Goal: Task Accomplishment & Management: Complete application form

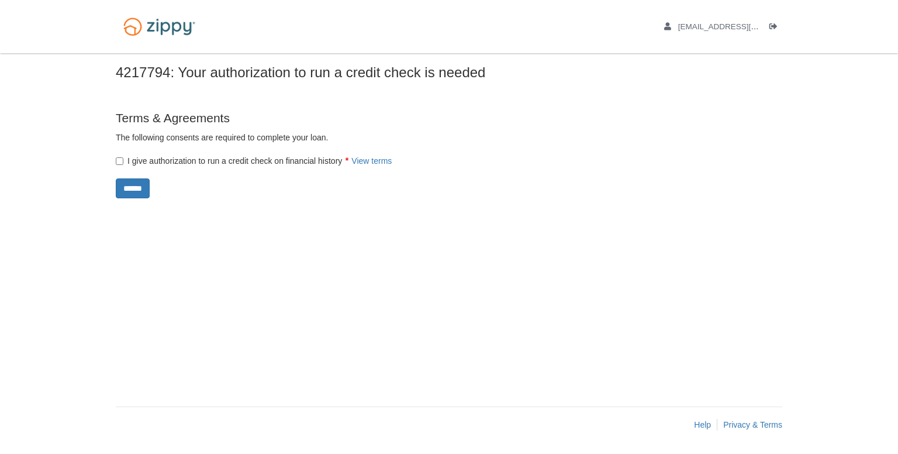
click at [143, 199] on div "× × Your authorization to run a credit check is needed 4217794: Your authorizat…" at bounding box center [449, 224] width 667 height 342
click at [149, 184] on input "******" at bounding box center [133, 188] width 34 height 20
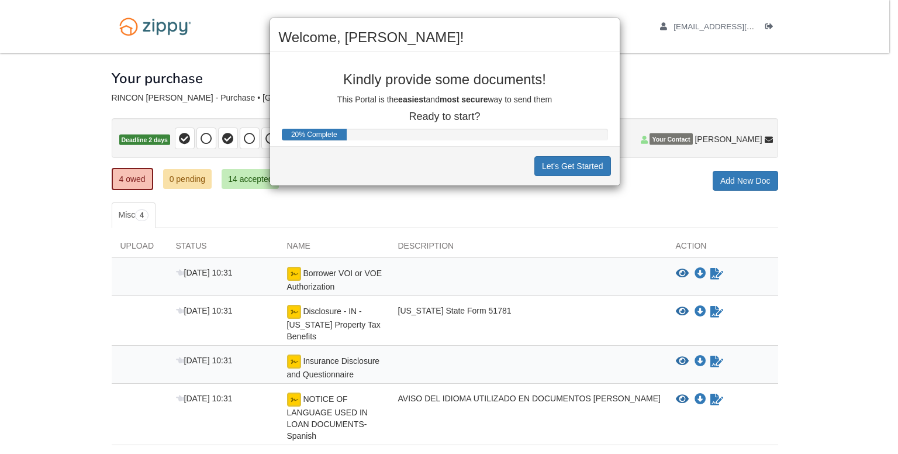
click at [564, 197] on div "Welcome, [PERSON_NAME]! Kindly provide some documents! This Portal is the easie…" at bounding box center [449, 227] width 898 height 454
click at [560, 166] on button "Let's Get Started" at bounding box center [573, 166] width 77 height 20
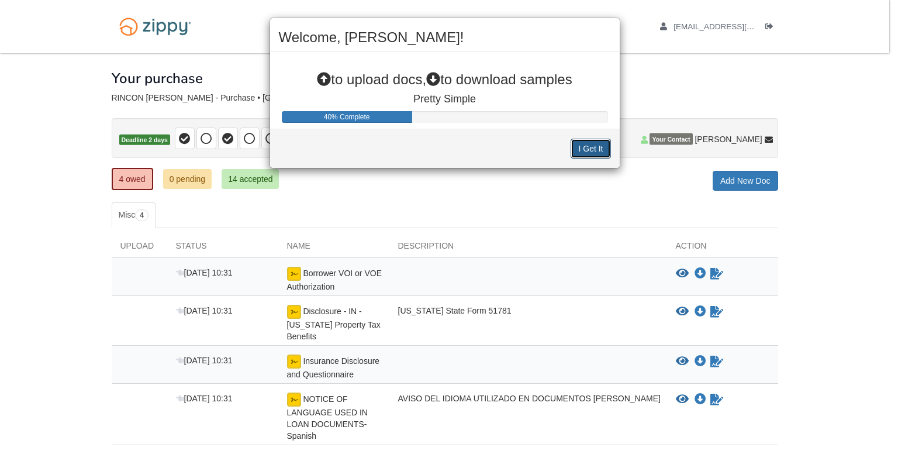
click at [587, 150] on button "I Get It" at bounding box center [591, 149] width 40 height 20
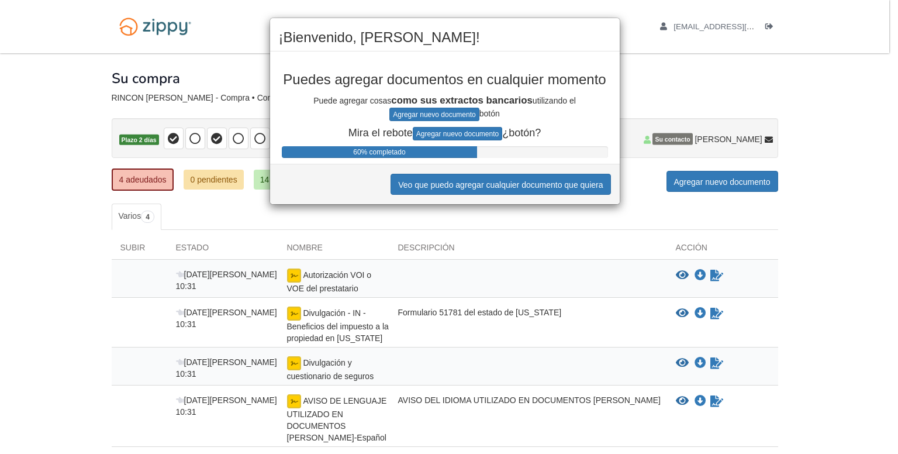
click at [491, 214] on div "¡Bienvenido, EDGAR! Puedes agregar documentos en cualquier momento Puede agrega…" at bounding box center [449, 227] width 898 height 454
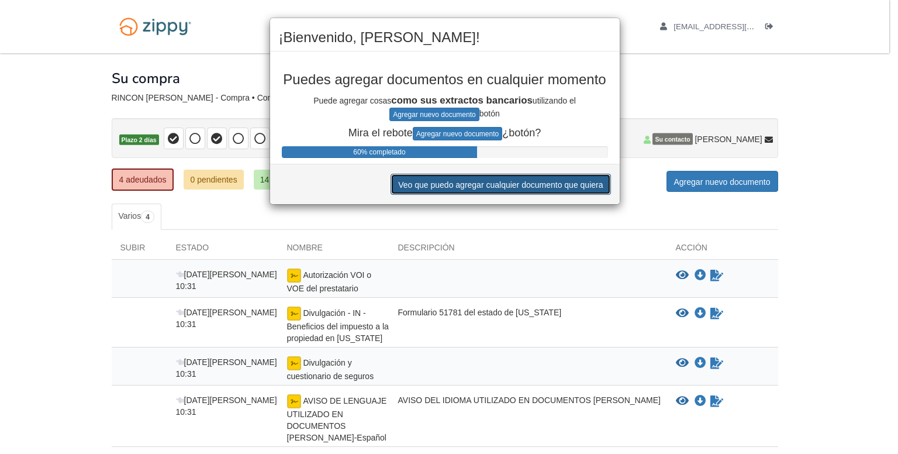
click at [501, 181] on font "Veo que puedo agregar cualquier documento que quiera" at bounding box center [500, 184] width 205 height 9
click at [531, 177] on button "Veo que puedo agregar cualquier documento que quiera" at bounding box center [501, 184] width 220 height 21
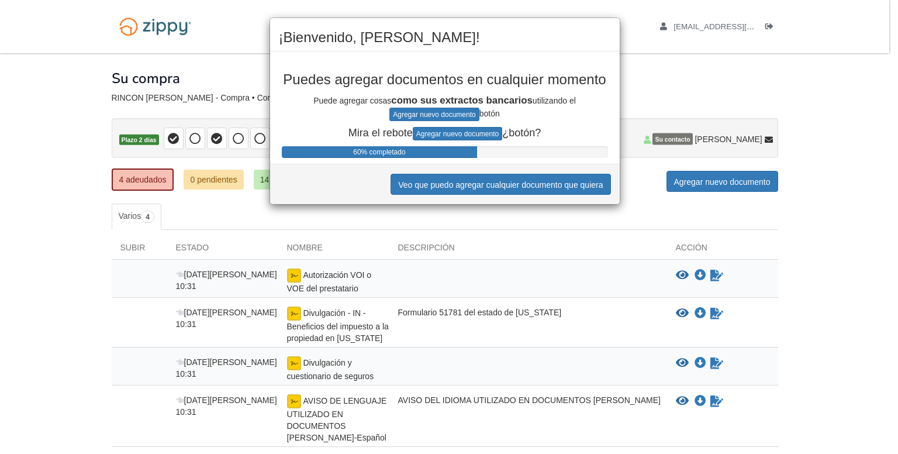
click at [554, 429] on div "¡Bienvenido, EDGAR! Puedes agregar documentos en cualquier momento Puede agrega…" at bounding box center [449, 227] width 898 height 454
click at [227, 60] on div "¡Bienvenido, EDGAR! Puedes agregar documentos en cualquier momento Puede agrega…" at bounding box center [449, 227] width 898 height 454
drag, startPoint x: 174, startPoint y: 231, endPoint x: 175, endPoint y: 225, distance: 6.5
click at [175, 226] on div "¡Bienvenido, EDGAR! Puedes agregar documentos en cualquier momento Puede agrega…" at bounding box center [449, 227] width 898 height 454
click at [481, 243] on div "¡Bienvenido, EDGAR! Puedes agregar documentos en cualquier momento Puede agrega…" at bounding box center [449, 227] width 898 height 454
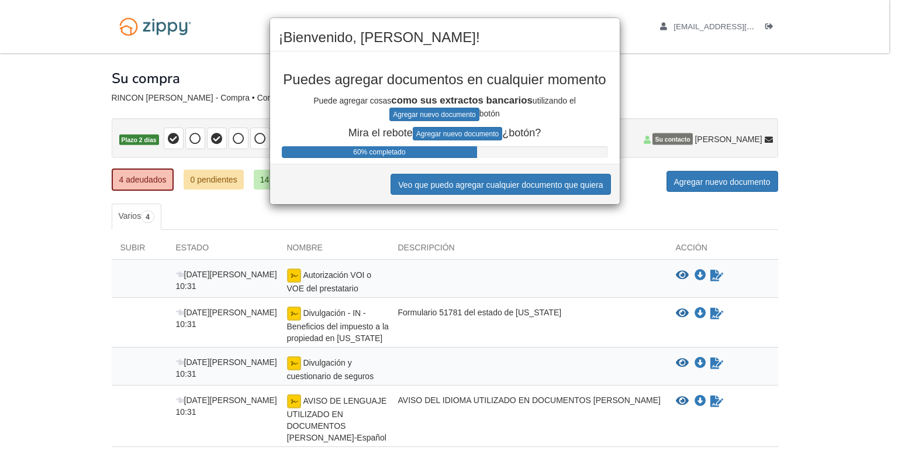
click at [713, 182] on div "¡Bienvenido, EDGAR! Puedes agregar documentos en cualquier momento Puede agrega…" at bounding box center [449, 227] width 898 height 454
click at [654, 80] on div "¡Bienvenido, EDGAR! Puedes agregar documentos en cualquier momento Puede agrega…" at bounding box center [449, 227] width 898 height 454
click at [383, 148] on font "60% completado" at bounding box center [379, 152] width 52 height 8
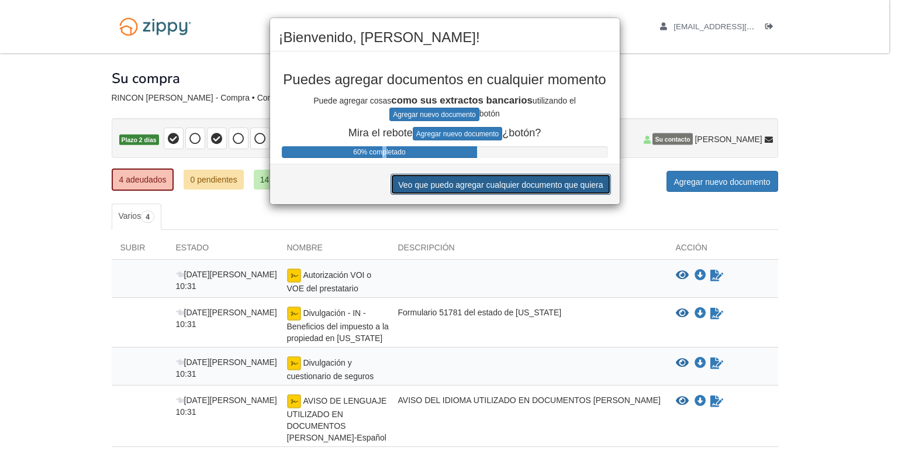
click at [478, 186] on font "Veo que puedo agregar cualquier documento que quiera" at bounding box center [500, 184] width 205 height 9
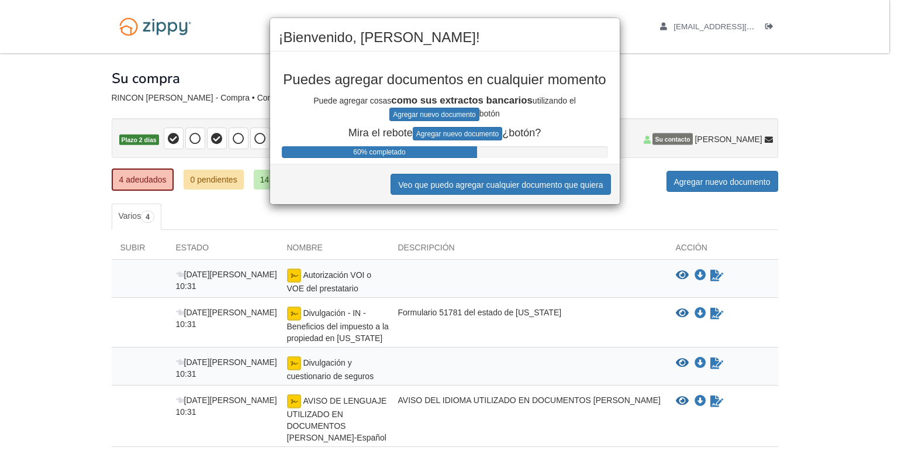
click at [478, 265] on div "¡Bienvenido, EDGAR! Puedes agregar documentos en cualquier momento Puede agrega…" at bounding box center [449, 227] width 898 height 454
click at [433, 111] on font "Agregar nuevo documento" at bounding box center [434, 115] width 82 height 8
click at [462, 134] on font "Agregar nuevo documento" at bounding box center [457, 134] width 82 height 8
click at [643, 61] on div "¡Bienvenido, EDGAR! Puedes agregar documentos en cualquier momento Puede agrega…" at bounding box center [449, 227] width 898 height 454
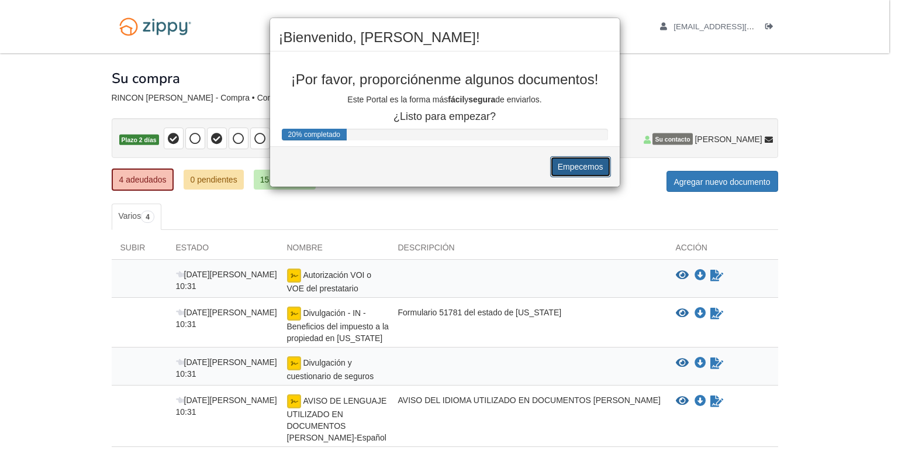
click at [584, 169] on font "Empecemos" at bounding box center [581, 167] width 46 height 9
drag, startPoint x: 564, startPoint y: 185, endPoint x: 540, endPoint y: 139, distance: 52.3
click at [564, 184] on div "¡Bienvenido, EDGAR! ¡Por favor, proporciónenme algunos documentos! Este Portal …" at bounding box center [449, 227] width 898 height 454
click at [578, 164] on font "Empecemos" at bounding box center [581, 167] width 46 height 9
click at [583, 168] on font "Empecemos" at bounding box center [581, 167] width 46 height 9
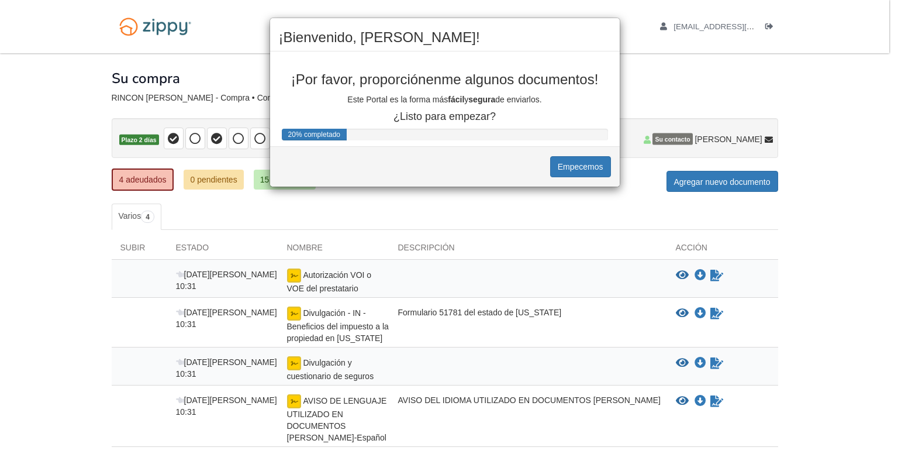
click at [565, 225] on div "¡Bienvenido, EDGAR! ¡Por favor, proporciónenme algunos documentos! Este Portal …" at bounding box center [449, 227] width 898 height 454
drag, startPoint x: 622, startPoint y: 351, endPoint x: 697, endPoint y: 304, distance: 88.3
click at [633, 344] on div "¡Bienvenido, EDGAR! ¡Por favor, proporciónenme algunos documentos! Este Portal …" at bounding box center [449, 227] width 898 height 454
click at [577, 167] on font "Empecemos" at bounding box center [581, 167] width 46 height 9
click at [448, 417] on div "¡Bienvenido, EDGAR! ¡Por favor, proporciónenme algunos documentos! Este Portal …" at bounding box center [449, 227] width 898 height 454
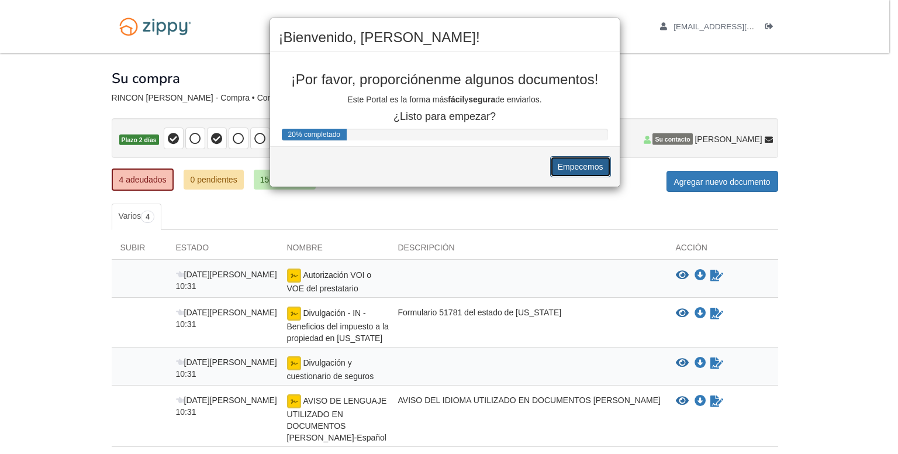
click at [571, 168] on font "Empecemos" at bounding box center [581, 167] width 46 height 9
click at [605, 164] on button "Empecemos" at bounding box center [580, 166] width 61 height 21
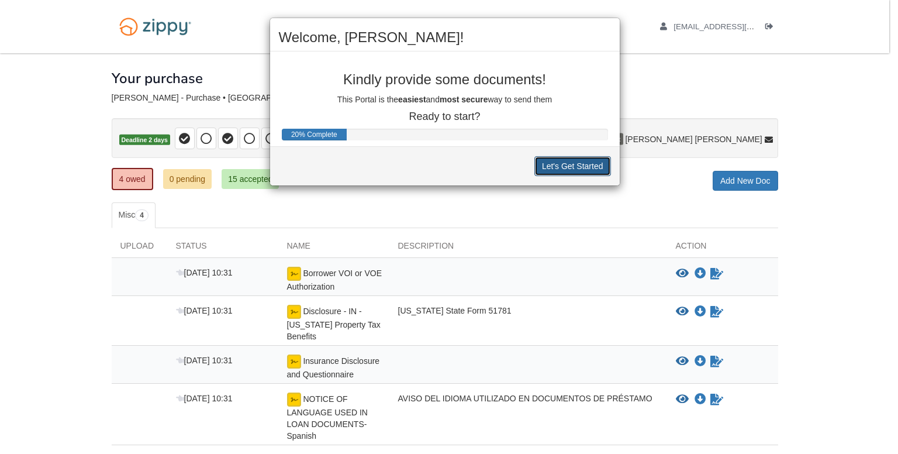
click at [559, 161] on button "Let's Get Started" at bounding box center [573, 166] width 77 height 20
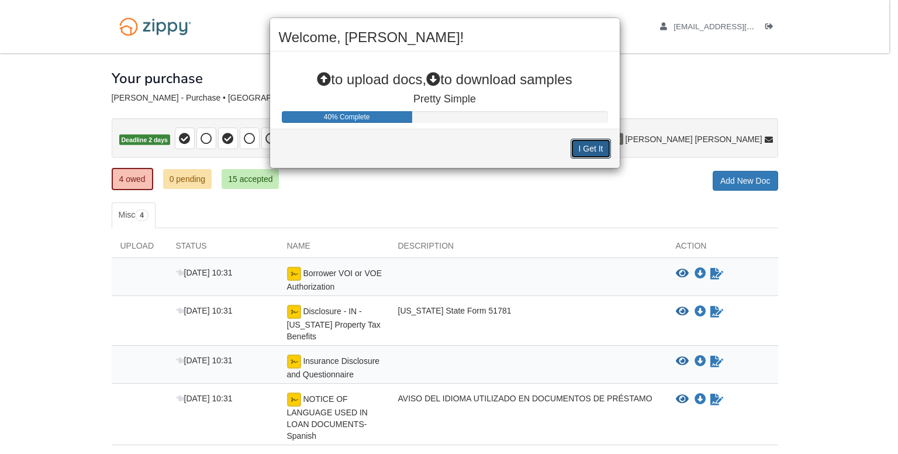
click at [596, 149] on button "I Get It" at bounding box center [591, 149] width 40 height 20
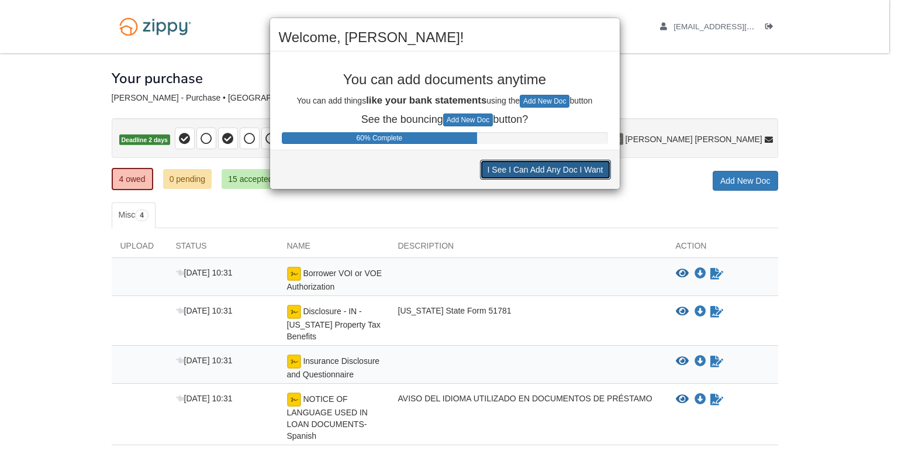
drag, startPoint x: 532, startPoint y: 162, endPoint x: 542, endPoint y: 156, distance: 11.8
click at [536, 157] on div "I See I Can Add Any Doc I Want" at bounding box center [445, 169] width 350 height 39
click at [546, 162] on button "I See I Can Add Any Doc I Want" at bounding box center [545, 170] width 131 height 20
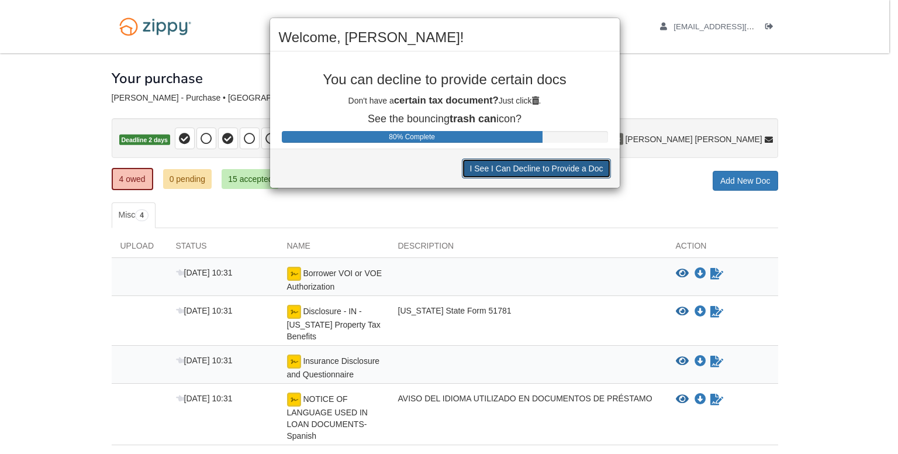
click at [524, 162] on button "I See I Can Decline to Provide a Doc" at bounding box center [536, 168] width 149 height 20
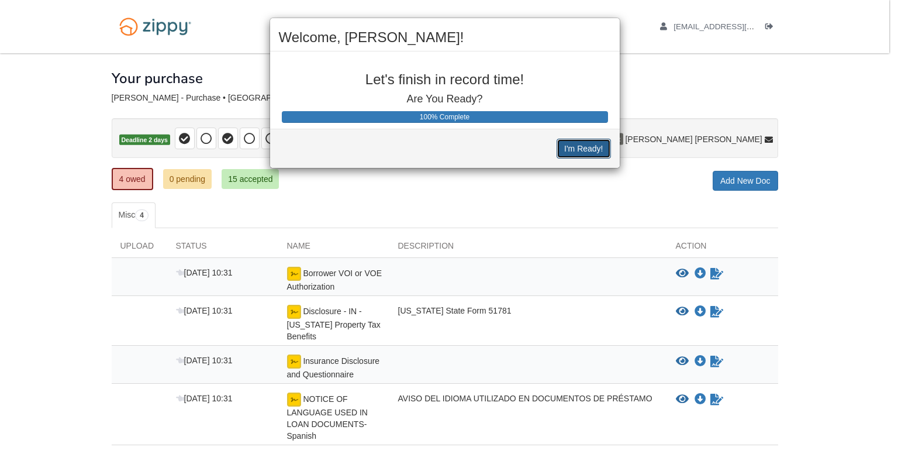
click at [579, 152] on button "I'm Ready!" at bounding box center [584, 149] width 54 height 20
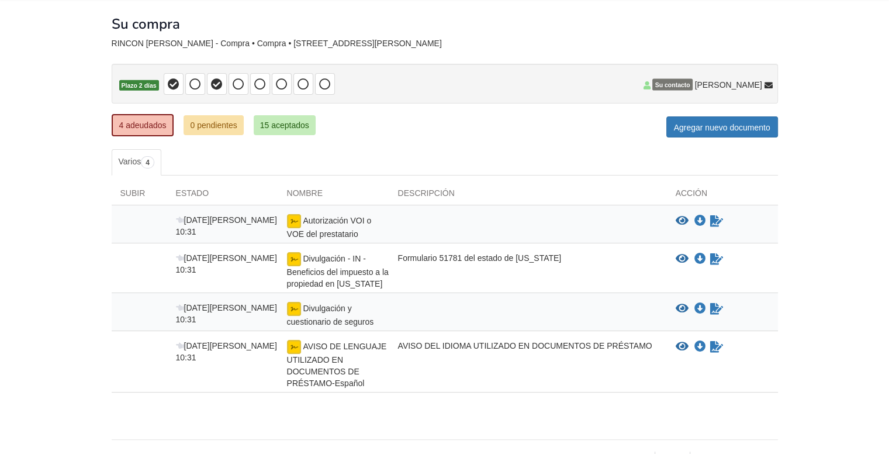
scroll to position [26, 0]
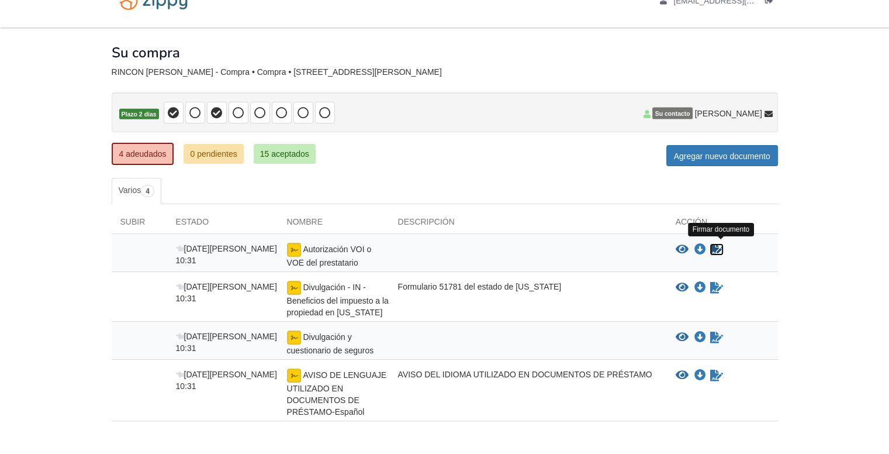
click at [716, 247] on icon "Formulario de firma" at bounding box center [717, 250] width 13 height 12
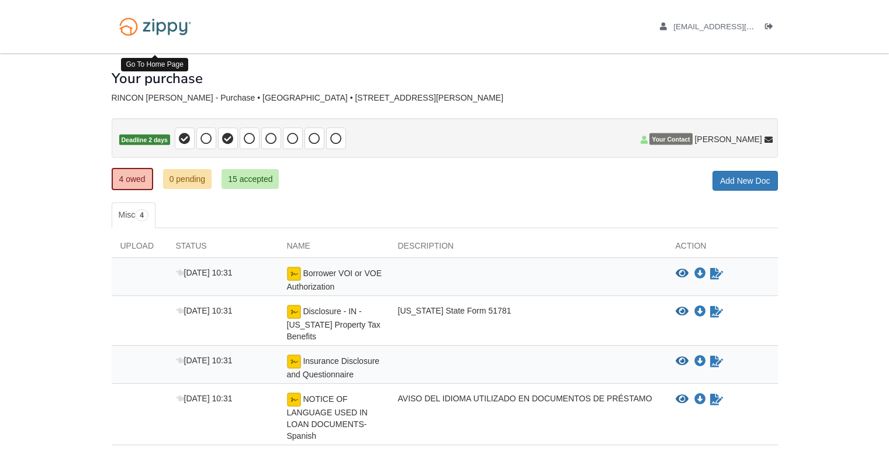
scroll to position [26, 0]
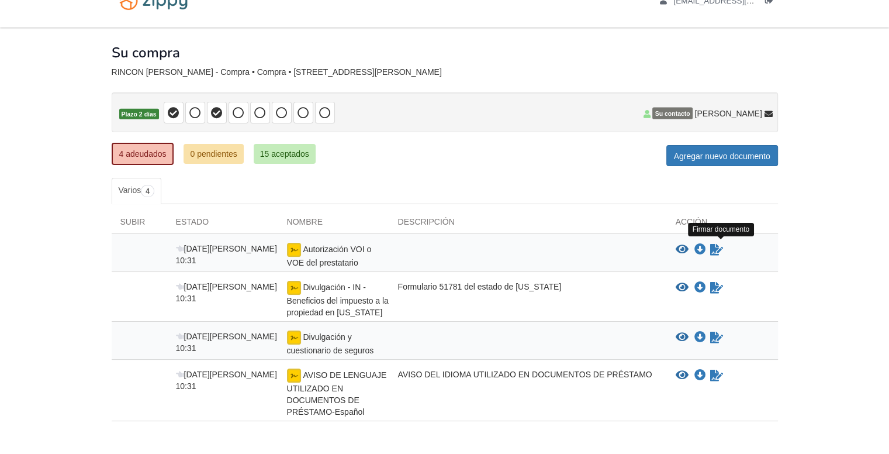
click at [706, 244] on div "Ver documento en blanco/de muestra View blank/sample document Descargar archivo…" at bounding box center [727, 250] width 102 height 14
click at [718, 249] on icon "Formulario de firma" at bounding box center [717, 250] width 13 height 12
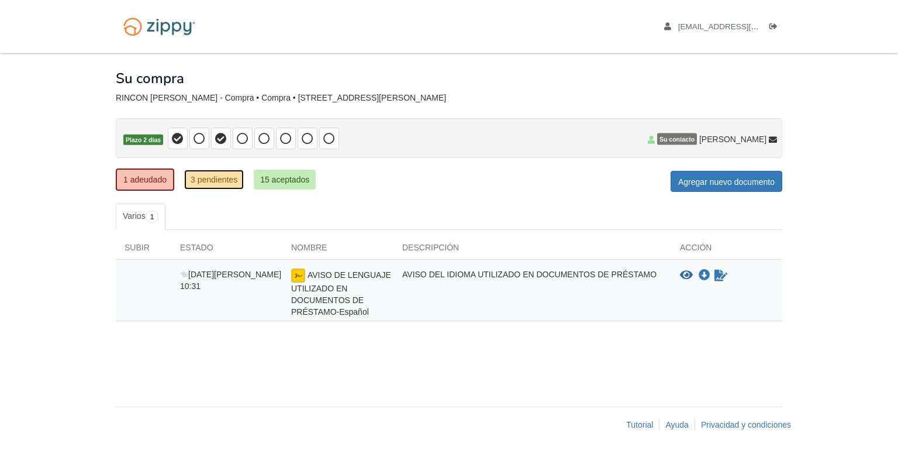
click at [229, 178] on font "3 pendientes" at bounding box center [214, 179] width 47 height 9
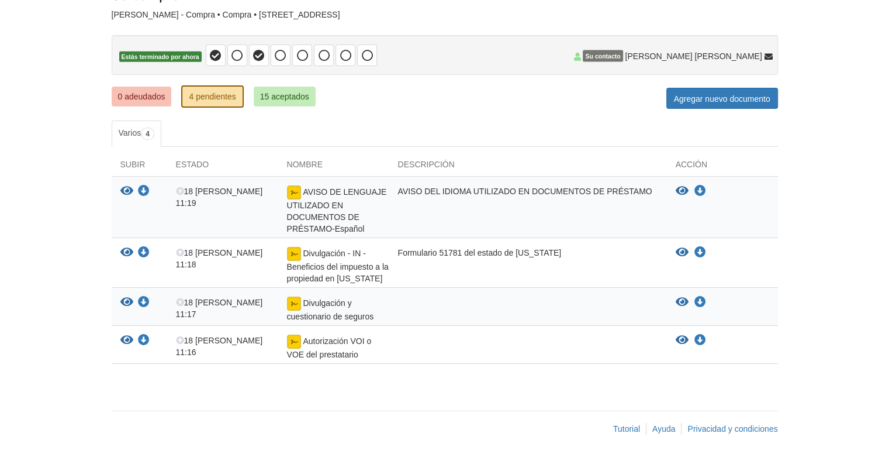
scroll to position [84, 0]
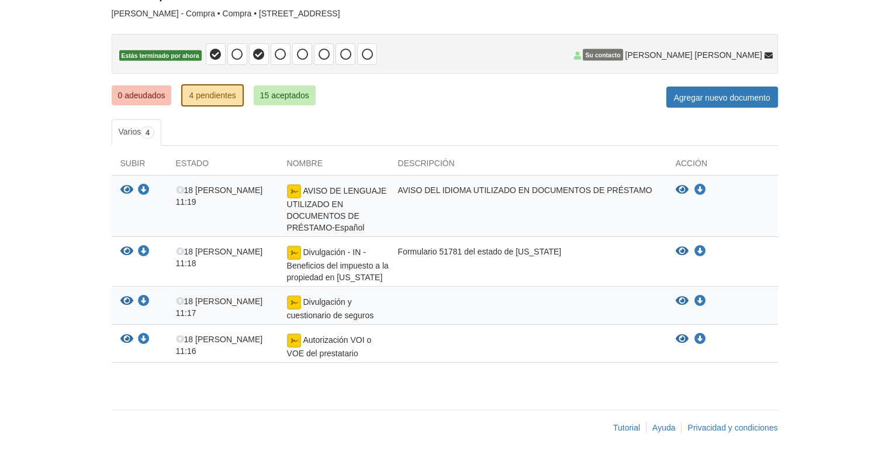
click at [326, 232] on font "Divulgación y cuestionario de seguros" at bounding box center [337, 209] width 100 height 46
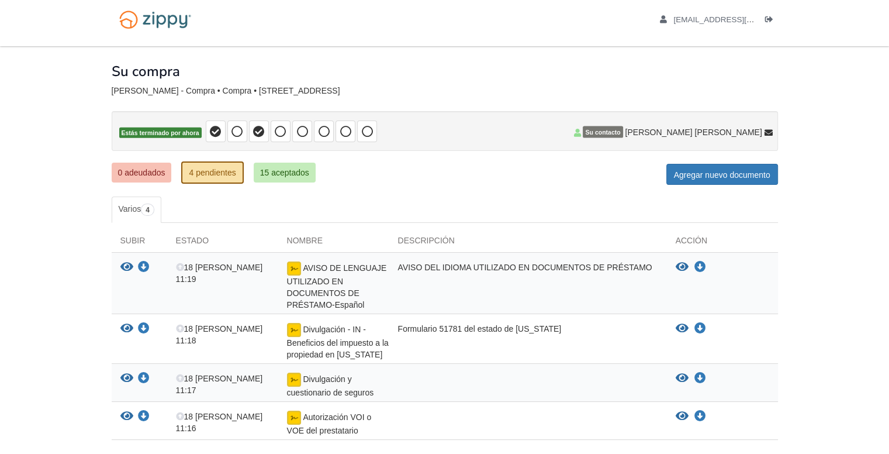
scroll to position [0, 0]
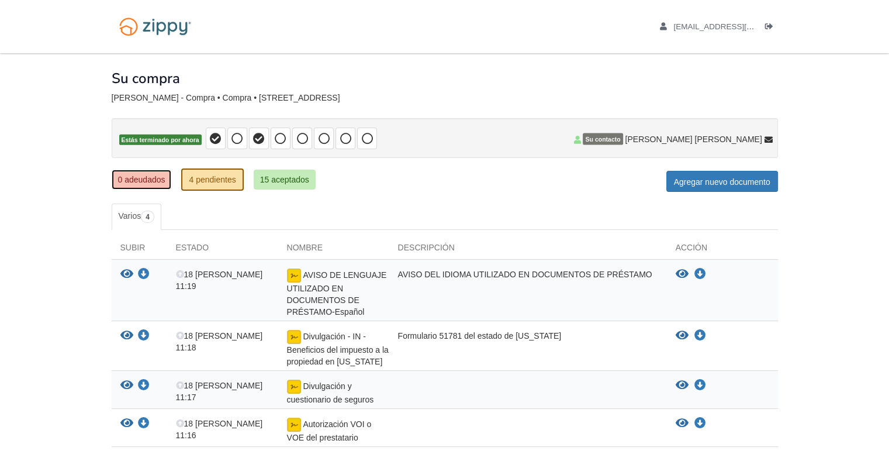
click at [137, 178] on font "0 adeudados" at bounding box center [141, 179] width 47 height 9
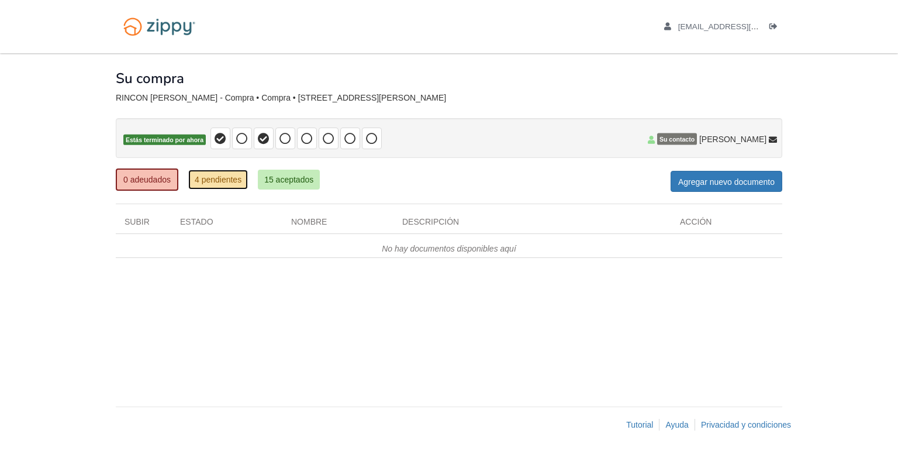
click at [218, 180] on font "4 pendientes" at bounding box center [218, 179] width 47 height 9
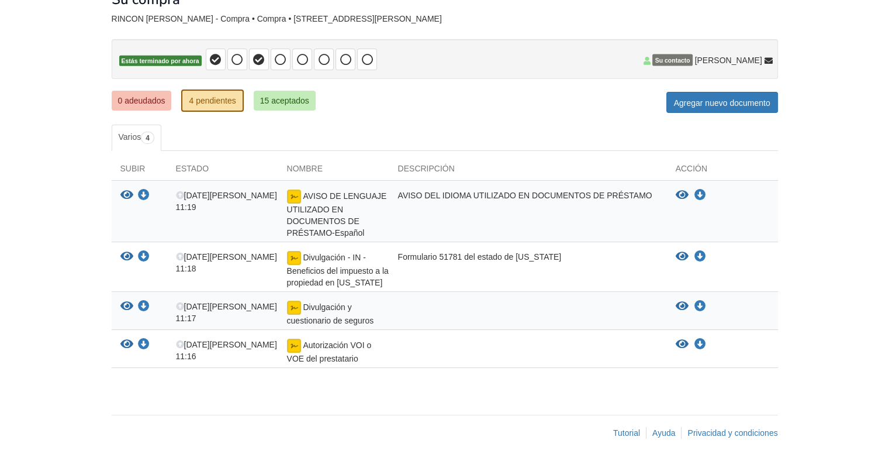
scroll to position [84, 0]
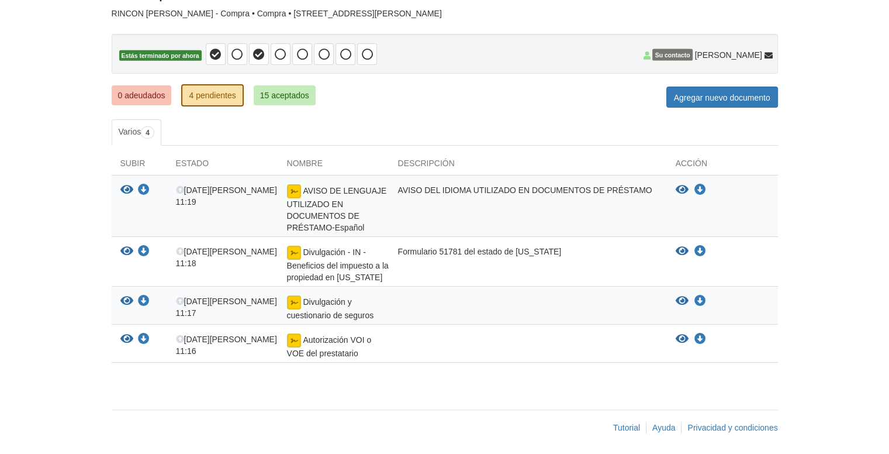
click at [418, 192] on div "AVISO DEL IDIOMA UTILIZADO EN DOCUMENTOS DE PRÉSTAMO" at bounding box center [528, 208] width 278 height 49
click at [420, 185] on font "AVISO DEL IDIOMA UTILIZADO EN DOCUMENTOS DE PRÉSTAMO" at bounding box center [525, 189] width 254 height 9
click at [329, 192] on font "AVISO DE LENGUAJE UTILIZADO EN DOCUMENTOS DE PRÉSTAMO-Español" at bounding box center [337, 209] width 100 height 46
click at [678, 184] on icon "Ver AVISO DE LENGUAJE UTILIZADO EN DOCUMENTOS DE PRÉSTAMO-Español" at bounding box center [682, 190] width 13 height 12
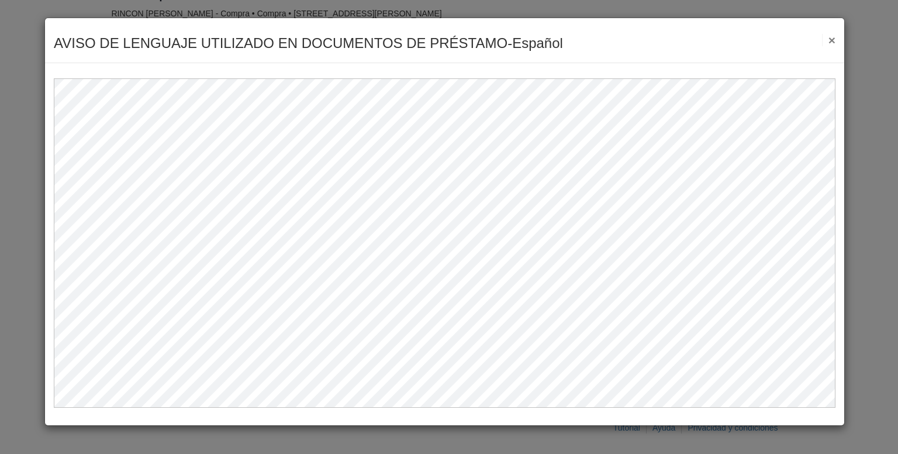
click at [836, 40] on div "AVISO DE LENGUAJE UTILIZADO EN DOCUMENTOS [PERSON_NAME]-Español Ahorrar Cancela…" at bounding box center [444, 40] width 799 height 45
click at [833, 38] on font "×" at bounding box center [832, 39] width 7 height 13
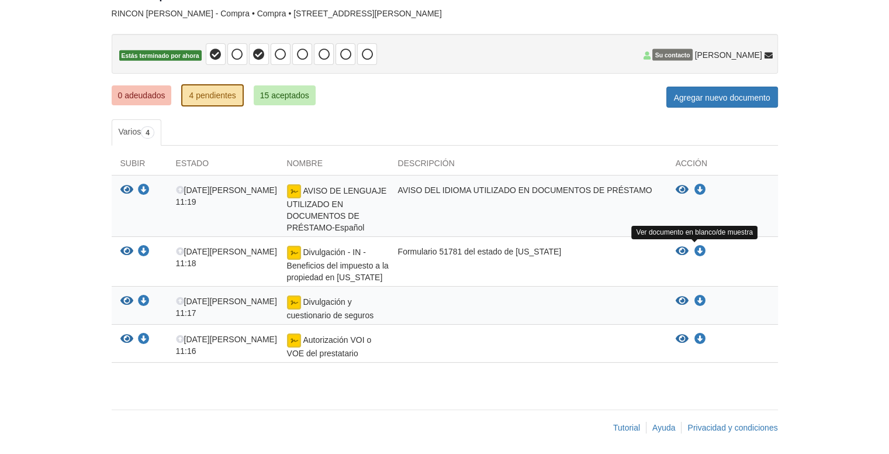
click at [682, 249] on icon "Ver divulgación - IN - Beneficios del impuesto a la propiedad en Indiana" at bounding box center [682, 252] width 13 height 12
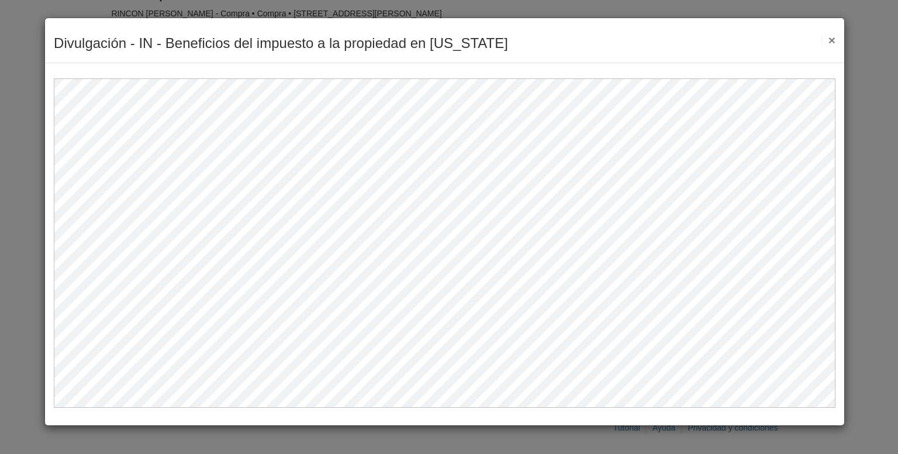
click at [833, 43] on font "×" at bounding box center [832, 39] width 7 height 13
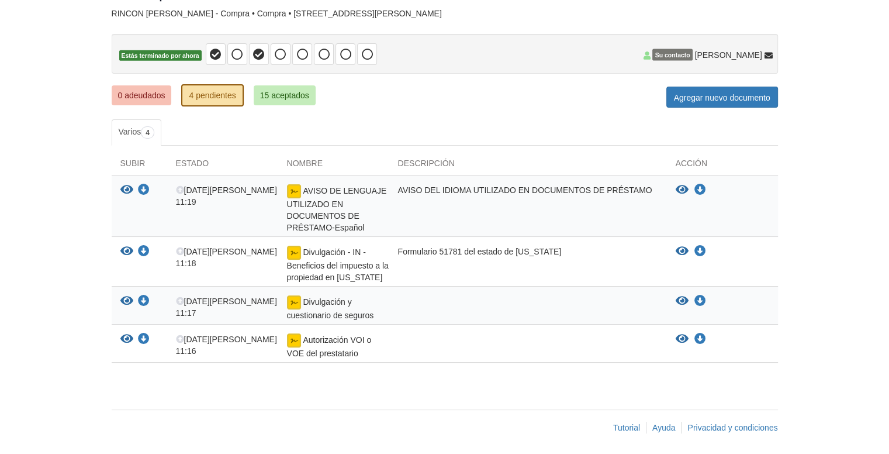
click at [430, 185] on font "AVISO DEL IDIOMA UTILIZADO EN DOCUMENTOS DE PRÉSTAMO" at bounding box center [525, 189] width 254 height 9
click at [332, 213] on font "AVISO DE LENGUAJE UTILIZADO EN DOCUMENTOS DE PRÉSTAMO-Español" at bounding box center [337, 209] width 100 height 46
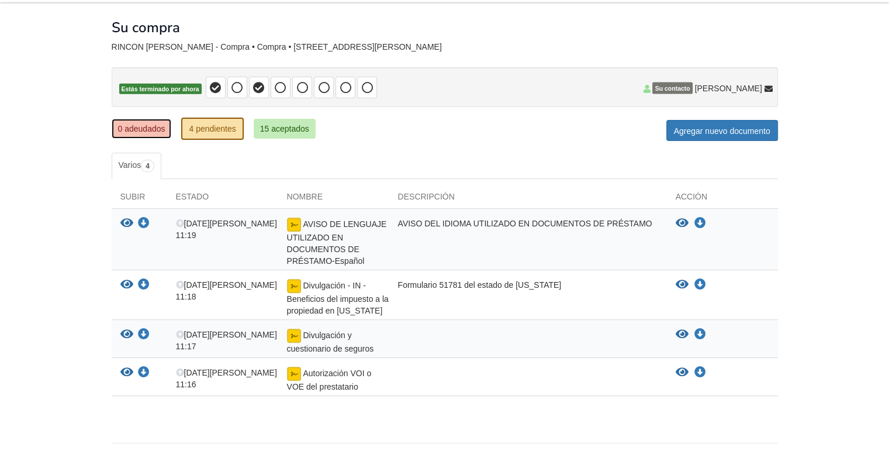
scroll to position [0, 0]
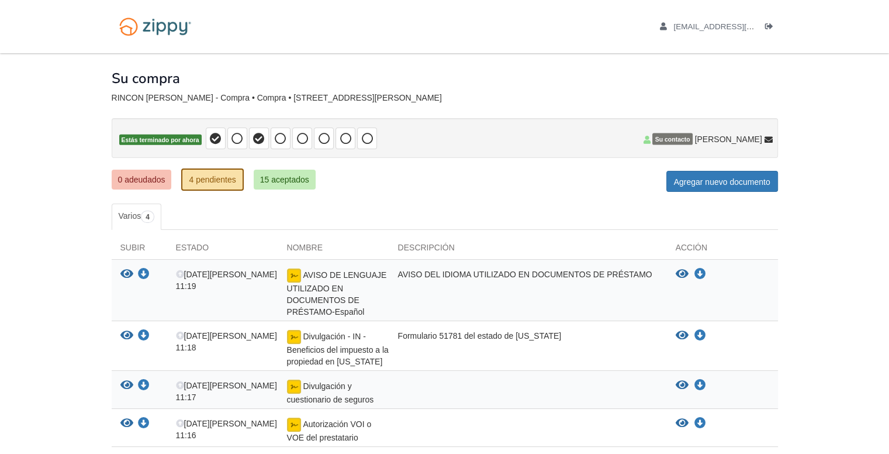
click at [732, 230] on div "Subir Estado Nombre Descripción Acción Ver su documento Descargue su documento …" at bounding box center [445, 344] width 667 height 229
click at [480, 10] on div "[EMAIL_ADDRESS][DOMAIN_NAME] Cerrar sesión" at bounding box center [445, 26] width 684 height 53
click at [569, 90] on div "× × × Aviso de adición de documento pendiente documento se incluirá en el corre…" at bounding box center [445, 267] width 667 height 429
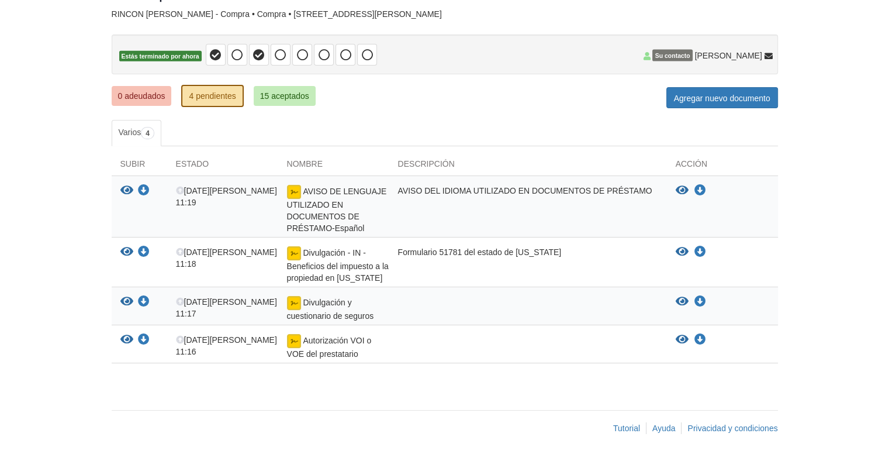
scroll to position [84, 0]
drag, startPoint x: 136, startPoint y: 159, endPoint x: 182, endPoint y: 174, distance: 48.6
click at [136, 159] on font "Subir" at bounding box center [132, 162] width 25 height 9
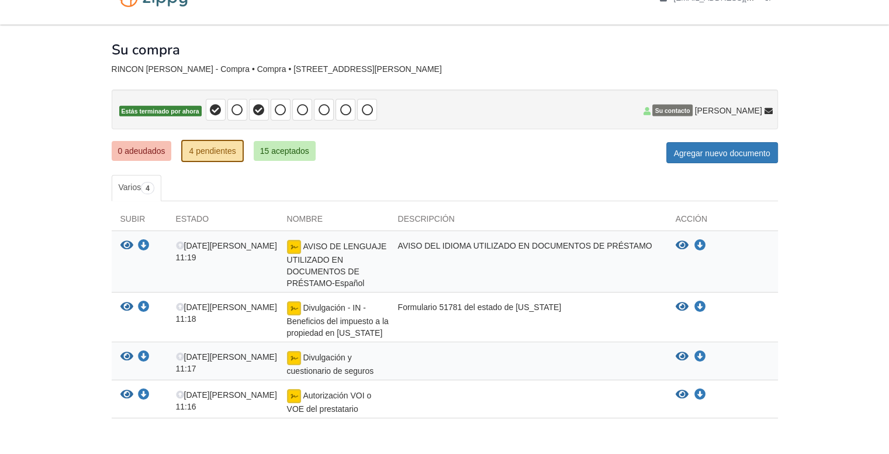
scroll to position [0, 0]
